Goal: Find specific page/section

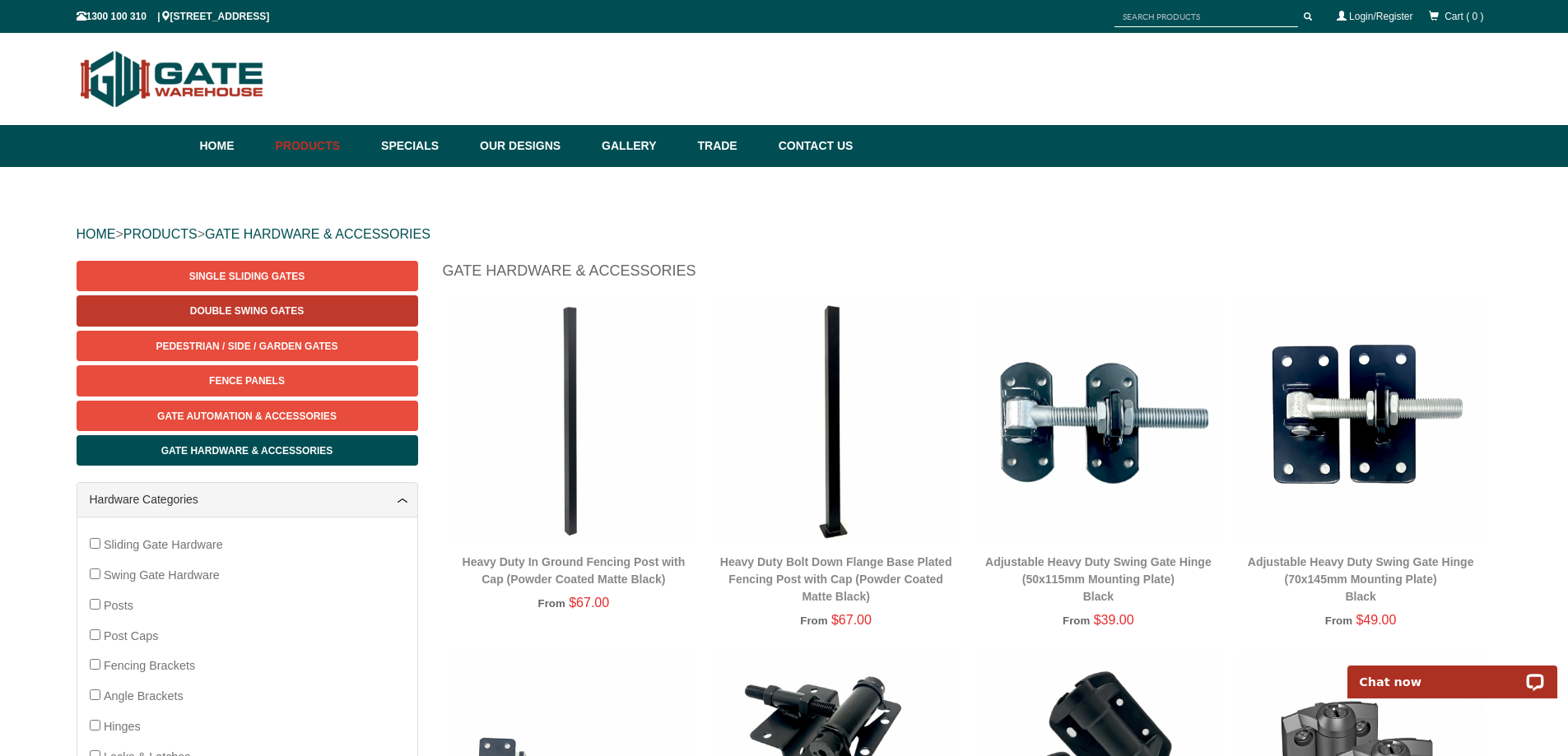
click at [207, 310] on span "Double Swing Gates" at bounding box center [247, 311] width 113 height 12
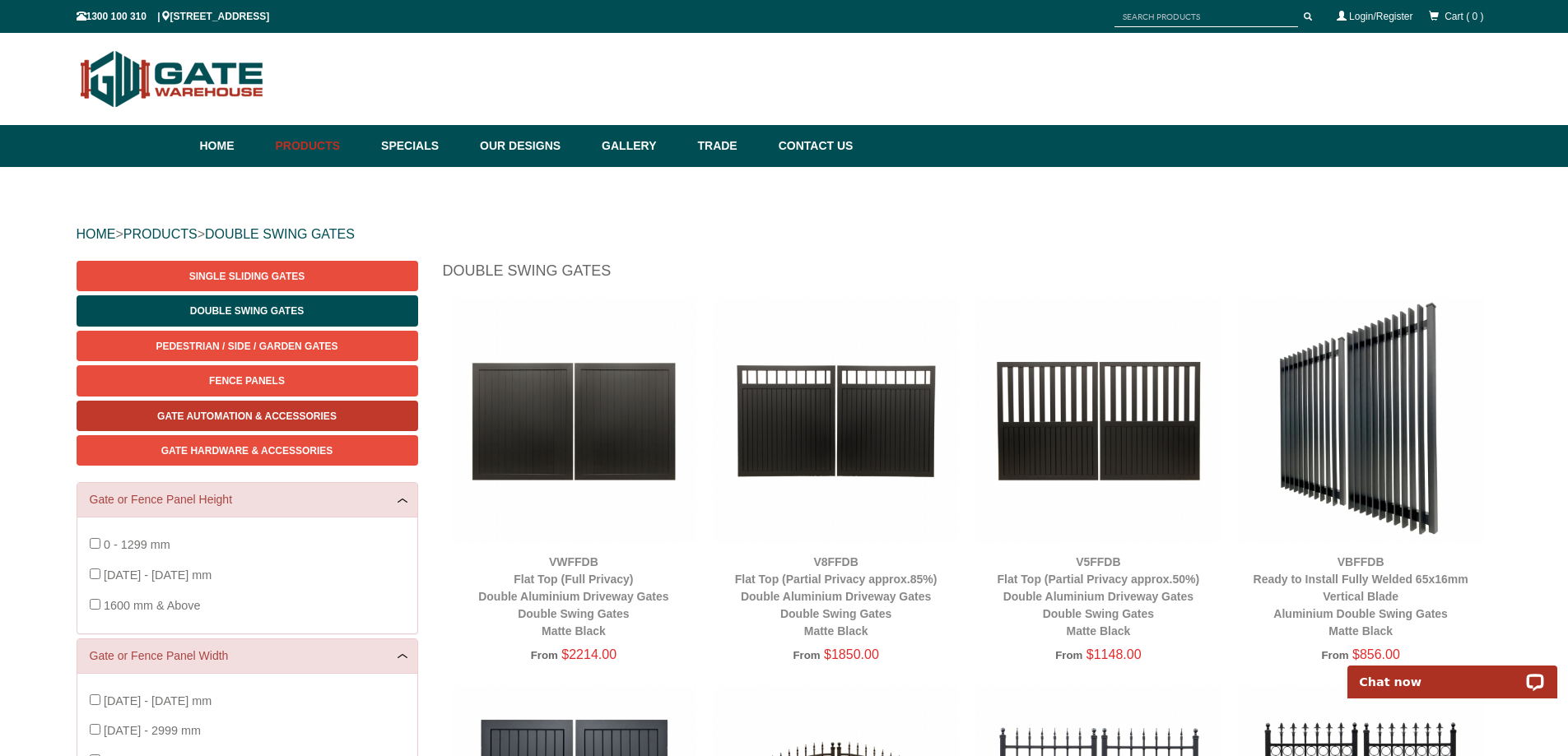
click at [237, 413] on span "Gate Automation & Accessories" at bounding box center [247, 416] width 179 height 12
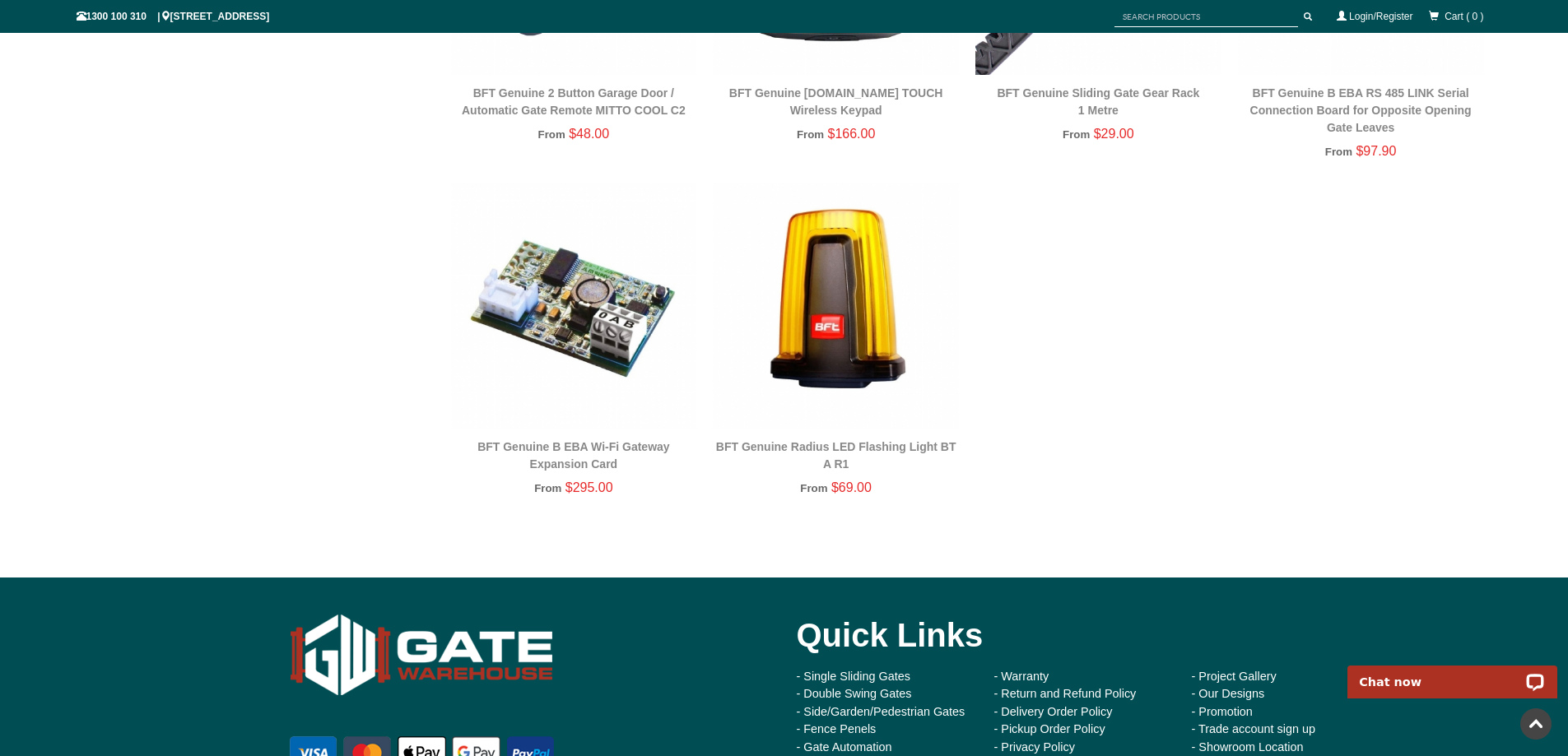
scroll to position [2263, 0]
